Goal: Task Accomplishment & Management: Manage account settings

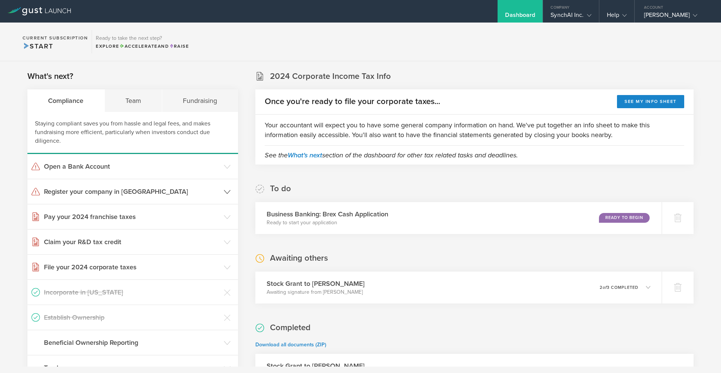
click at [90, 192] on h3 "Register your company in [GEOGRAPHIC_DATA]" at bounding box center [132, 192] width 176 height 10
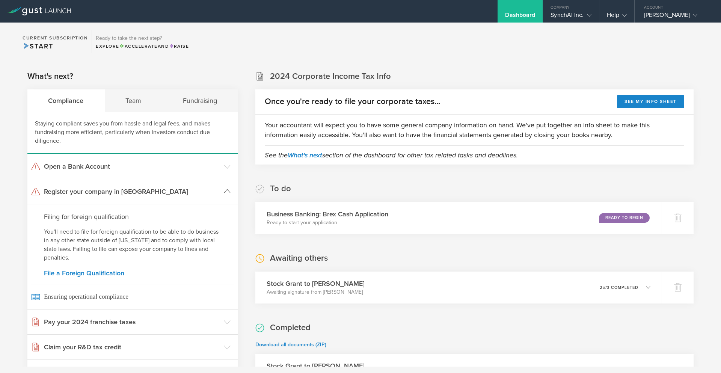
click at [94, 193] on h3 "Register your company in [GEOGRAPHIC_DATA]" at bounding box center [132, 192] width 176 height 10
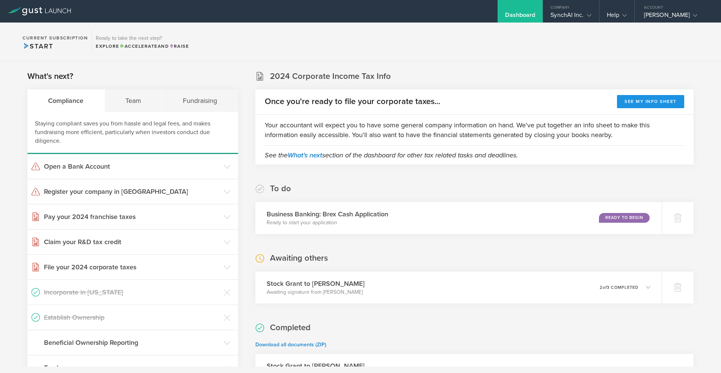
click at [652, 99] on button "See my info sheet" at bounding box center [650, 101] width 67 height 13
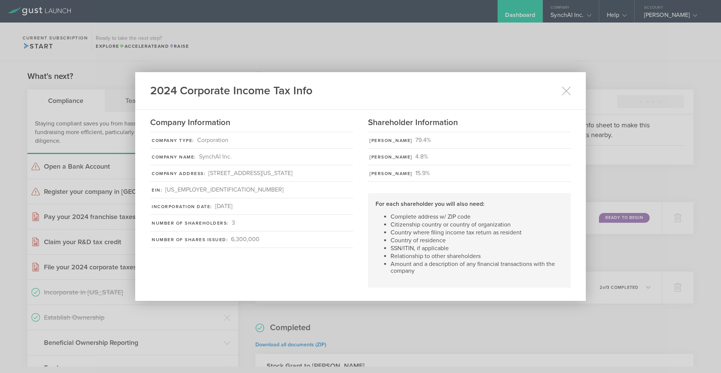
click at [159, 193] on div "EIN:" at bounding box center [157, 190] width 11 height 7
drag, startPoint x: 165, startPoint y: 197, endPoint x: 220, endPoint y: 197, distance: 54.8
click at [220, 197] on div "EIN: [US_EMPLOYER_IDENTIFICATION_NUMBER]" at bounding box center [251, 190] width 203 height 17
copy div "[US_EMPLOYER_IDENTIFICATION_NUMBER]"
click at [211, 198] on div "EIN: [US_EMPLOYER_IDENTIFICATION_NUMBER]" at bounding box center [251, 190] width 203 height 17
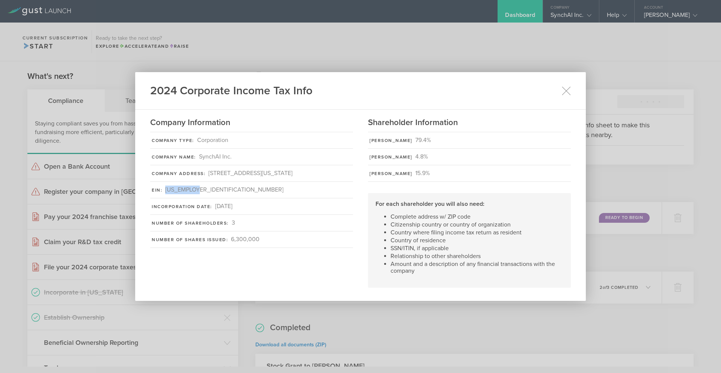
drag, startPoint x: 183, startPoint y: 198, endPoint x: 164, endPoint y: 198, distance: 18.8
click at [164, 198] on div "EIN: [US_EMPLOYER_IDENTIFICATION_NUMBER]" at bounding box center [251, 190] width 203 height 17
copy div "[US_EMPLOYER_IDENTIFICATION_NUMBER]"
click at [563, 93] on icon at bounding box center [566, 90] width 8 height 8
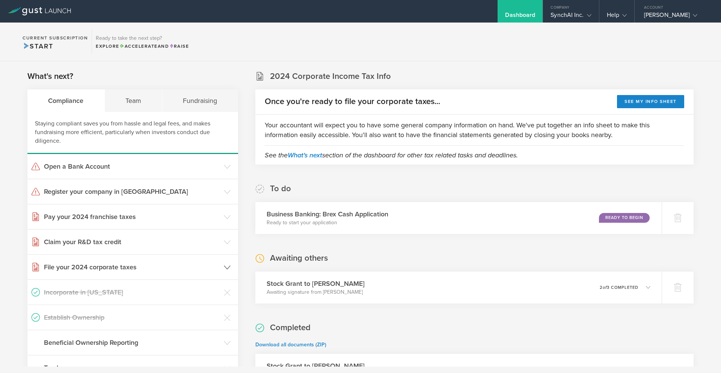
click at [131, 268] on h3 "File your 2024 corporate taxes" at bounding box center [132, 267] width 176 height 10
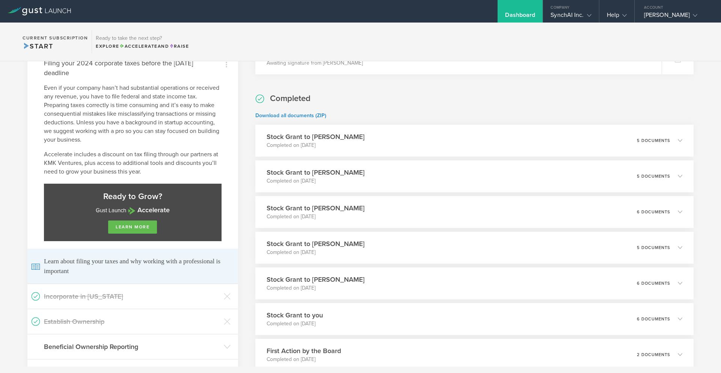
scroll to position [20, 0]
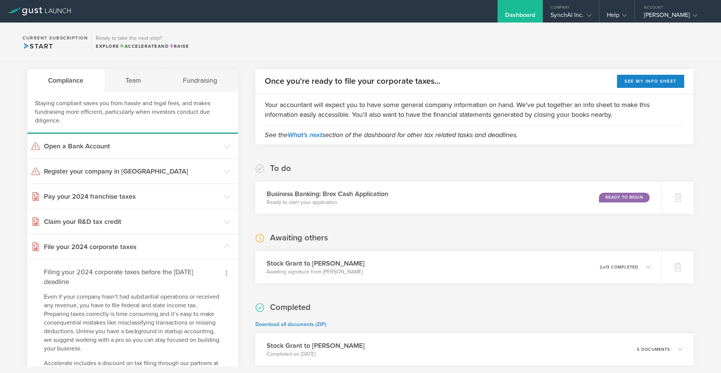
click at [231, 274] on div at bounding box center [226, 273] width 13 height 13
click at [206, 299] on li "I filed my taxes myself" at bounding box center [184, 300] width 99 height 13
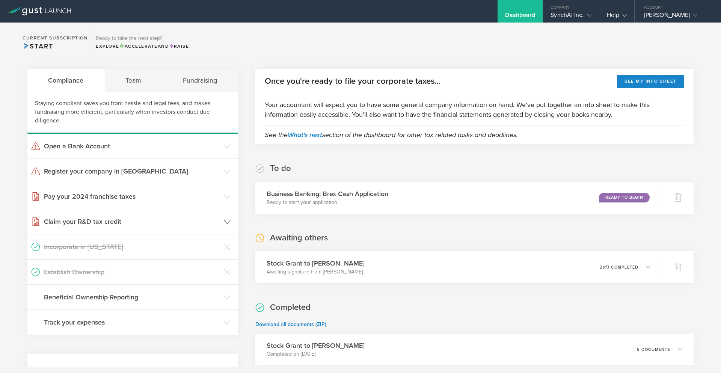
click at [230, 223] on icon at bounding box center [227, 221] width 7 height 7
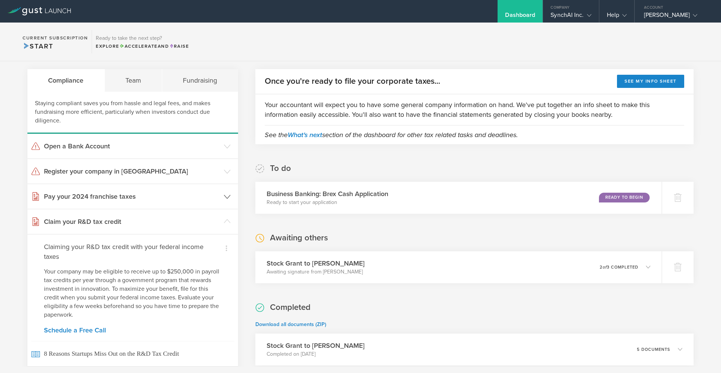
click at [232, 196] on header "Pay your 2024 franchise taxes" at bounding box center [132, 196] width 211 height 25
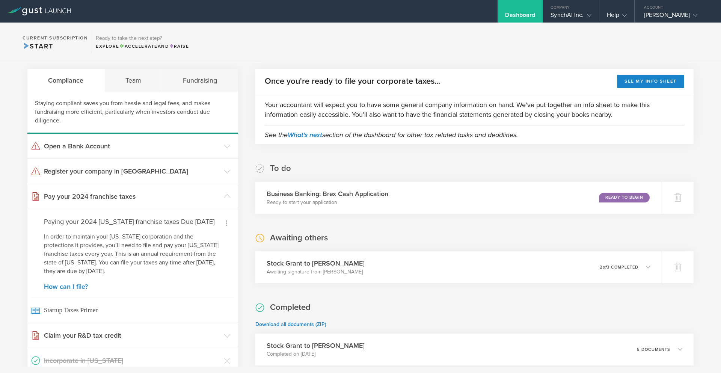
click at [229, 220] on icon at bounding box center [226, 222] width 9 height 9
click at [214, 237] on li "Dismiss I've already paid" at bounding box center [210, 241] width 47 height 21
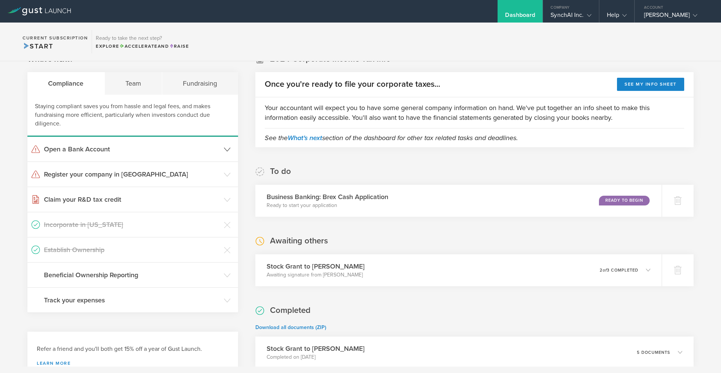
scroll to position [17, 0]
